Goal: Find specific page/section: Find specific page/section

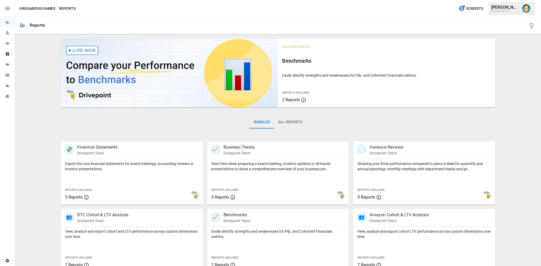
click at [527, 10] on img "Dana Basken" at bounding box center [526, 8] width 8 height 8
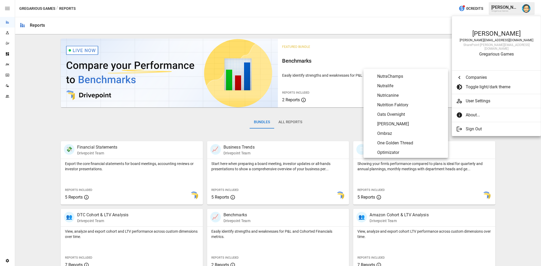
scroll to position [1876, 0]
click at [411, 112] on span "Oats Overnight" at bounding box center [411, 113] width 67 height 6
